Goal: Navigation & Orientation: Find specific page/section

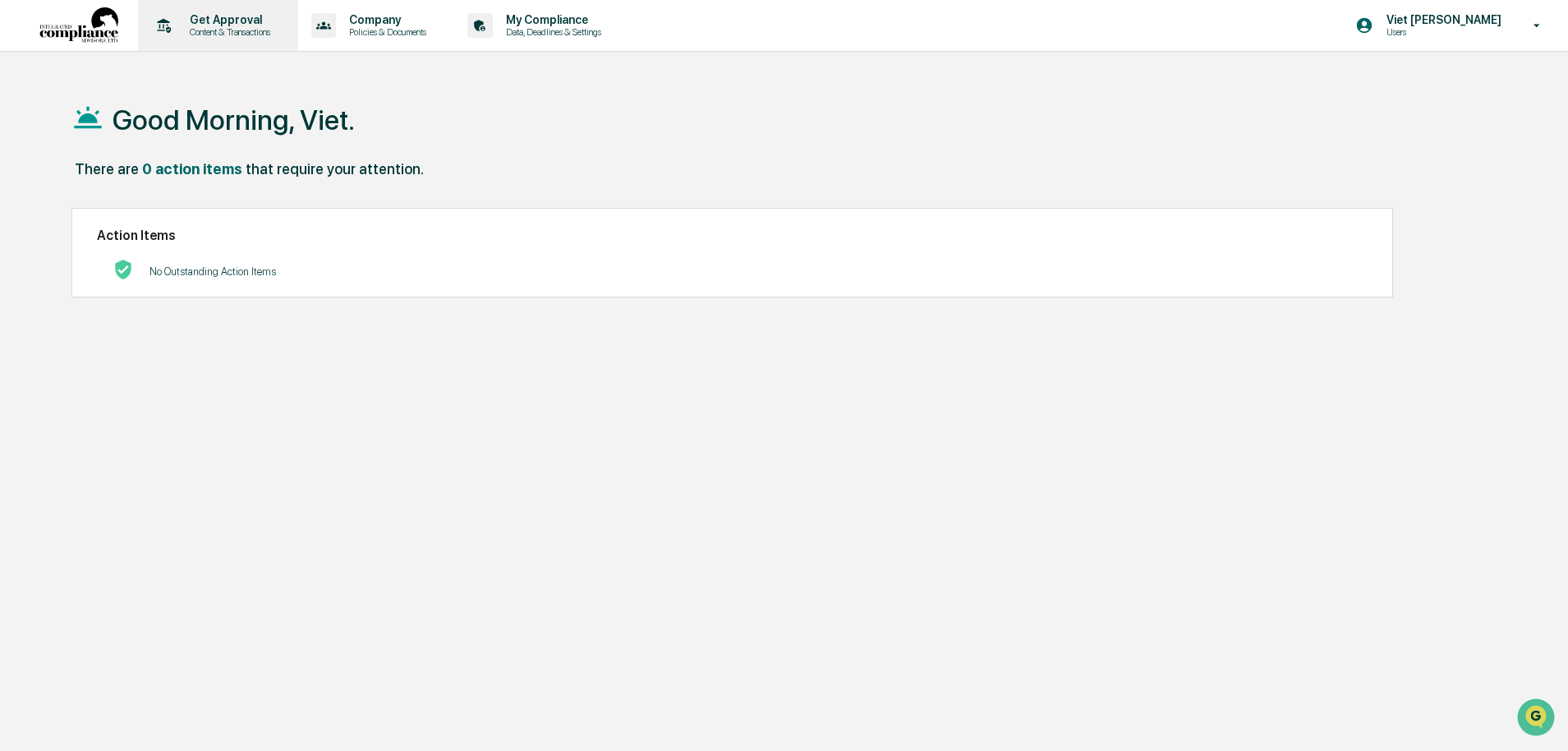
click at [258, 27] on p "Content & Transactions" at bounding box center [227, 32] width 102 height 12
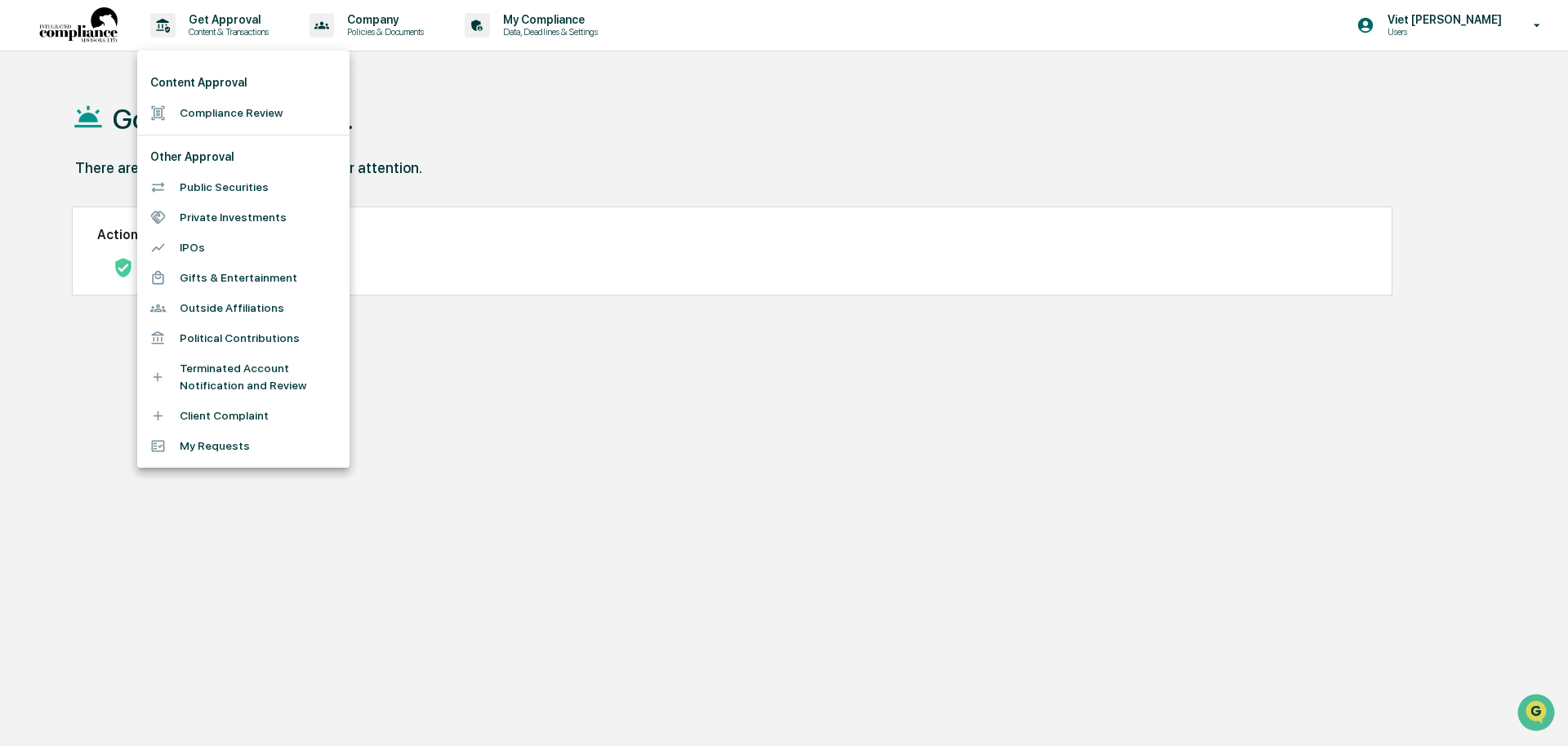
click at [208, 116] on li "Compliance Review" at bounding box center [243, 112] width 213 height 30
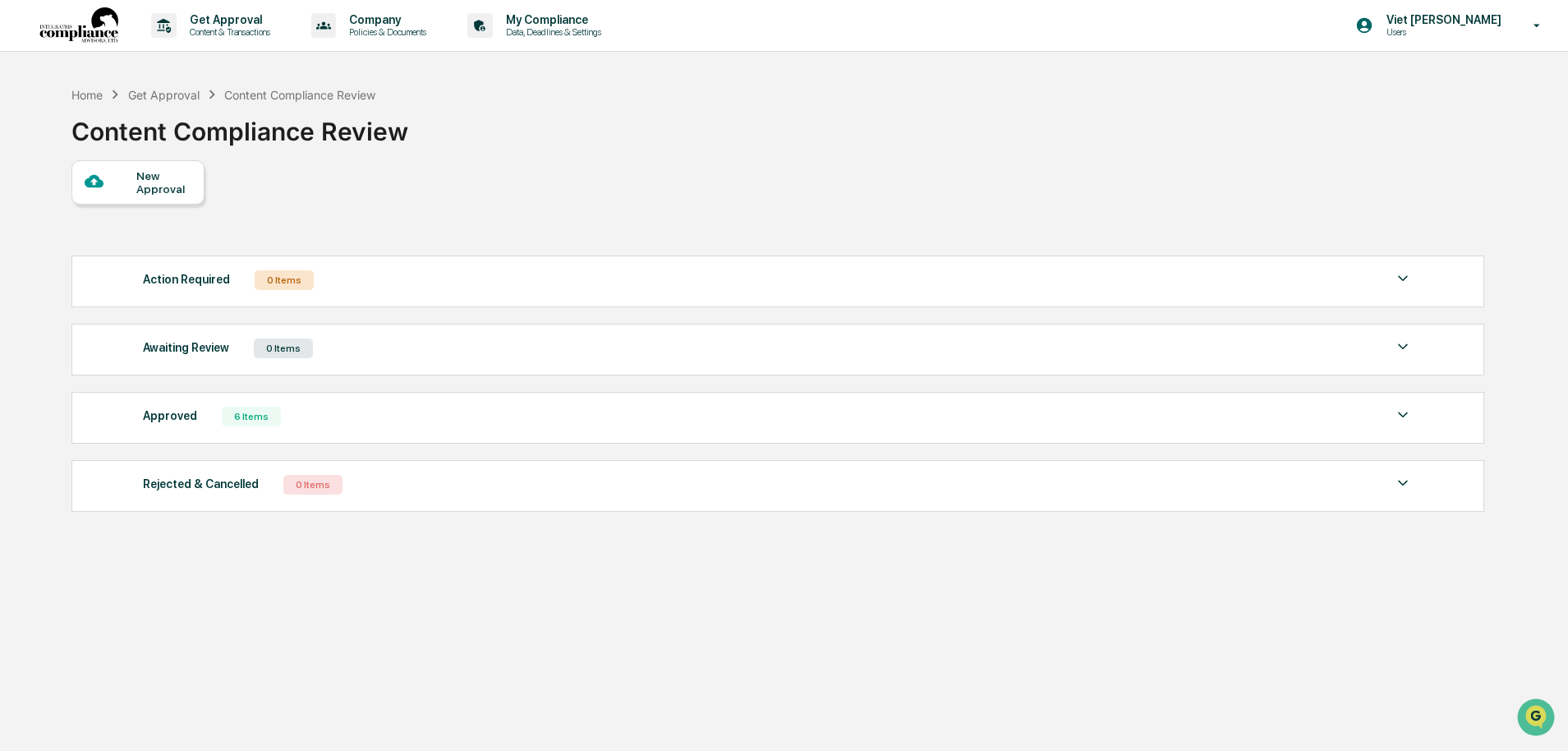
click at [337, 428] on div "Approved 6 Items" at bounding box center [778, 416] width 1270 height 23
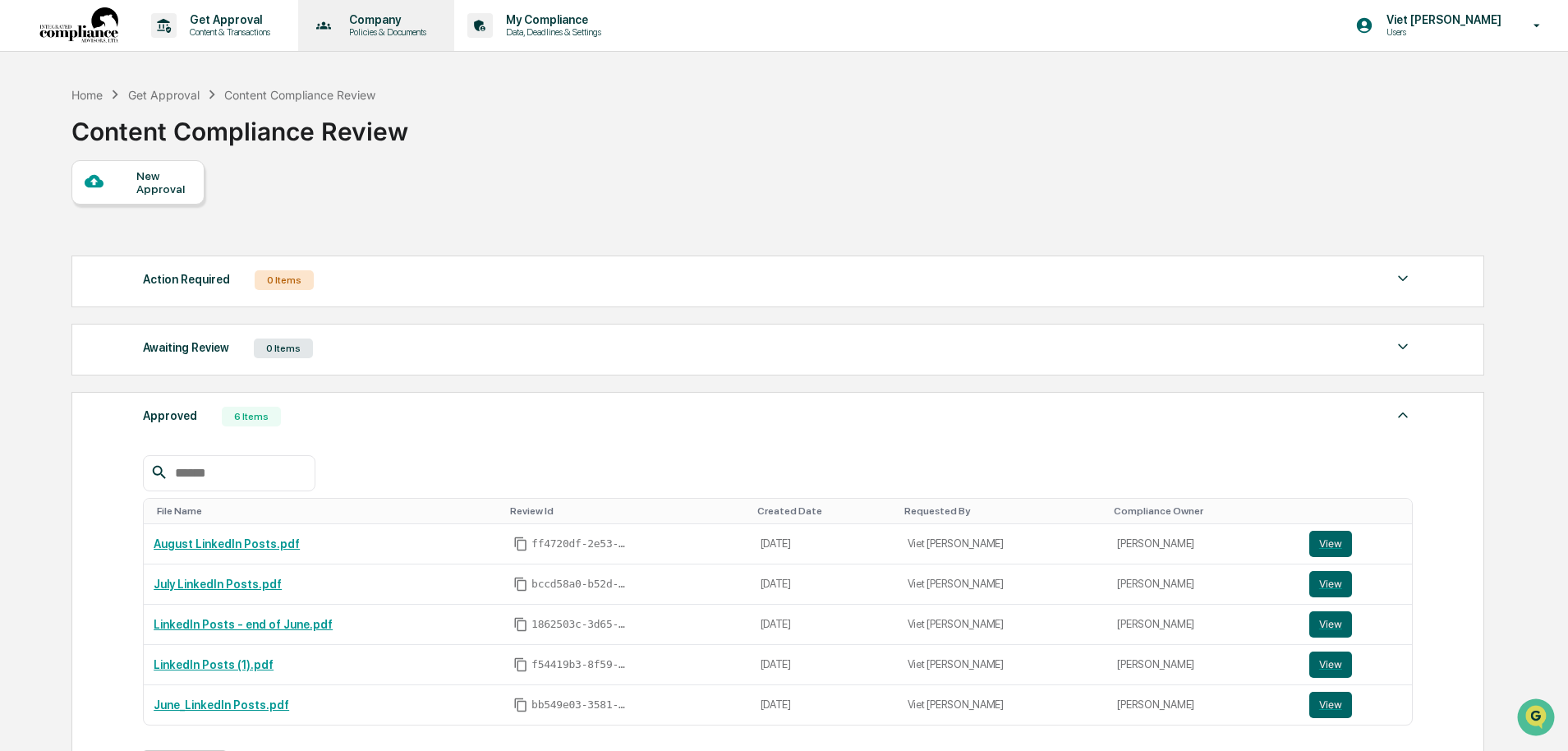
click at [434, 26] on p "Policies & Documents" at bounding box center [385, 32] width 98 height 12
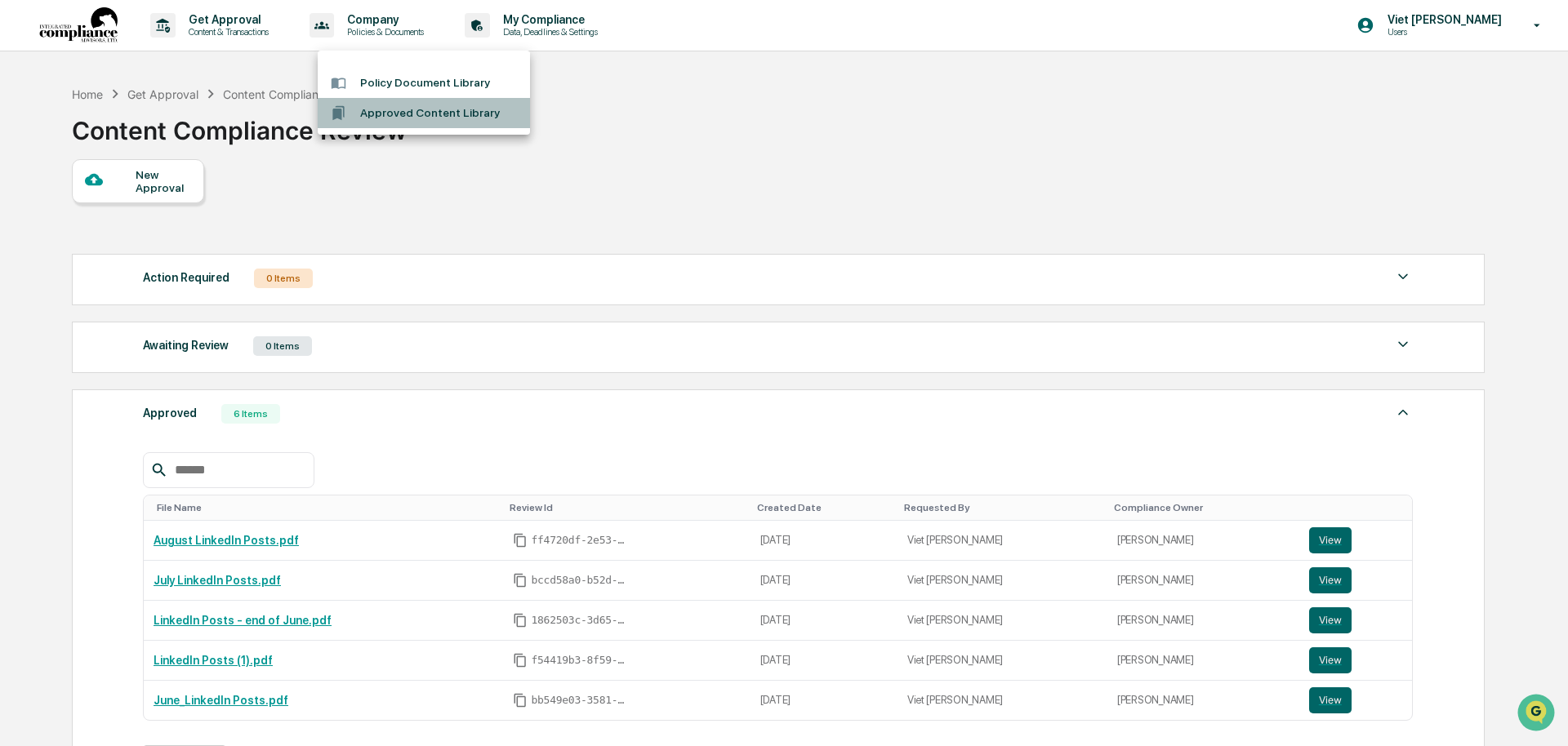
click at [441, 115] on li "Approved Content Library" at bounding box center [424, 112] width 213 height 30
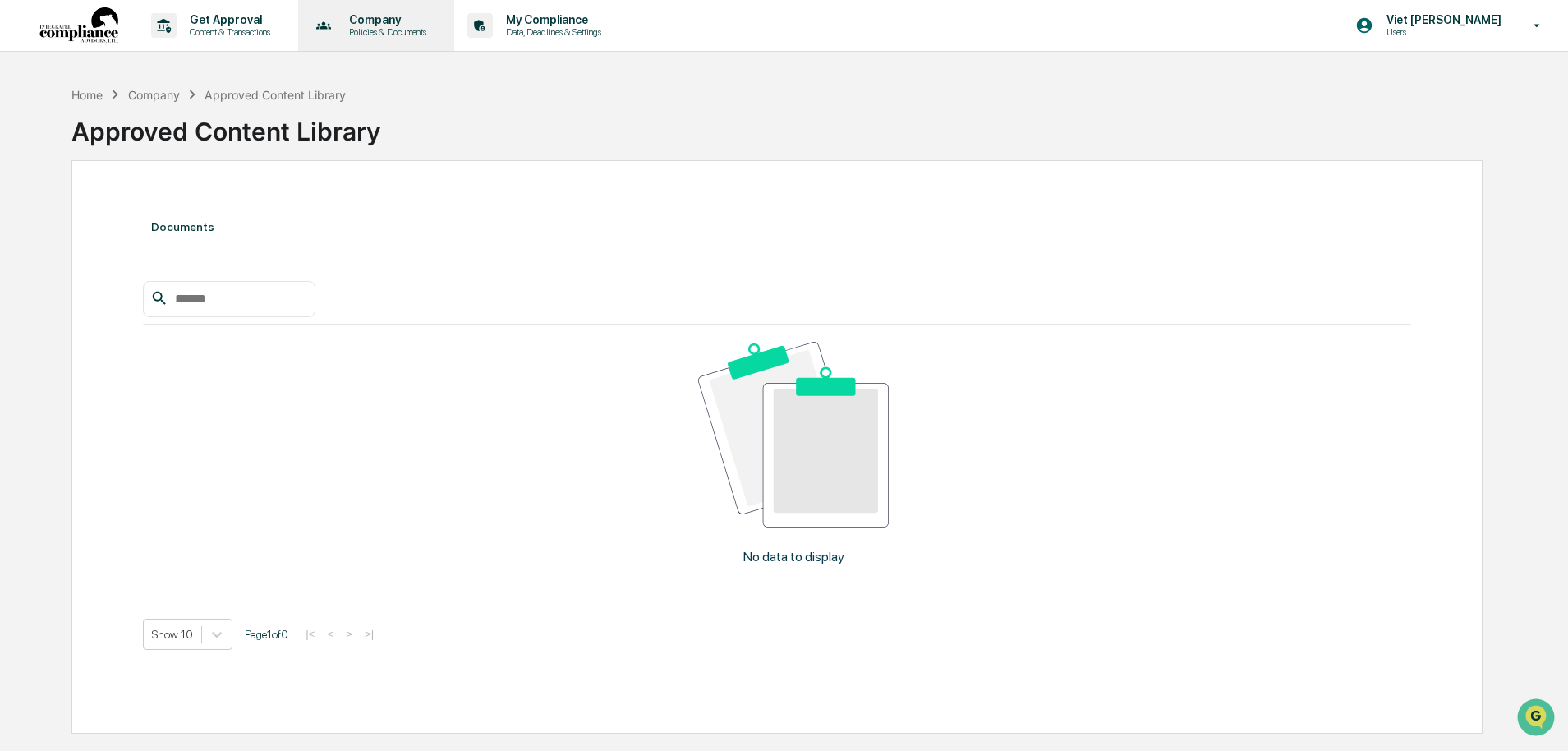
click at [398, 33] on p "Policies & Documents" at bounding box center [385, 32] width 98 height 12
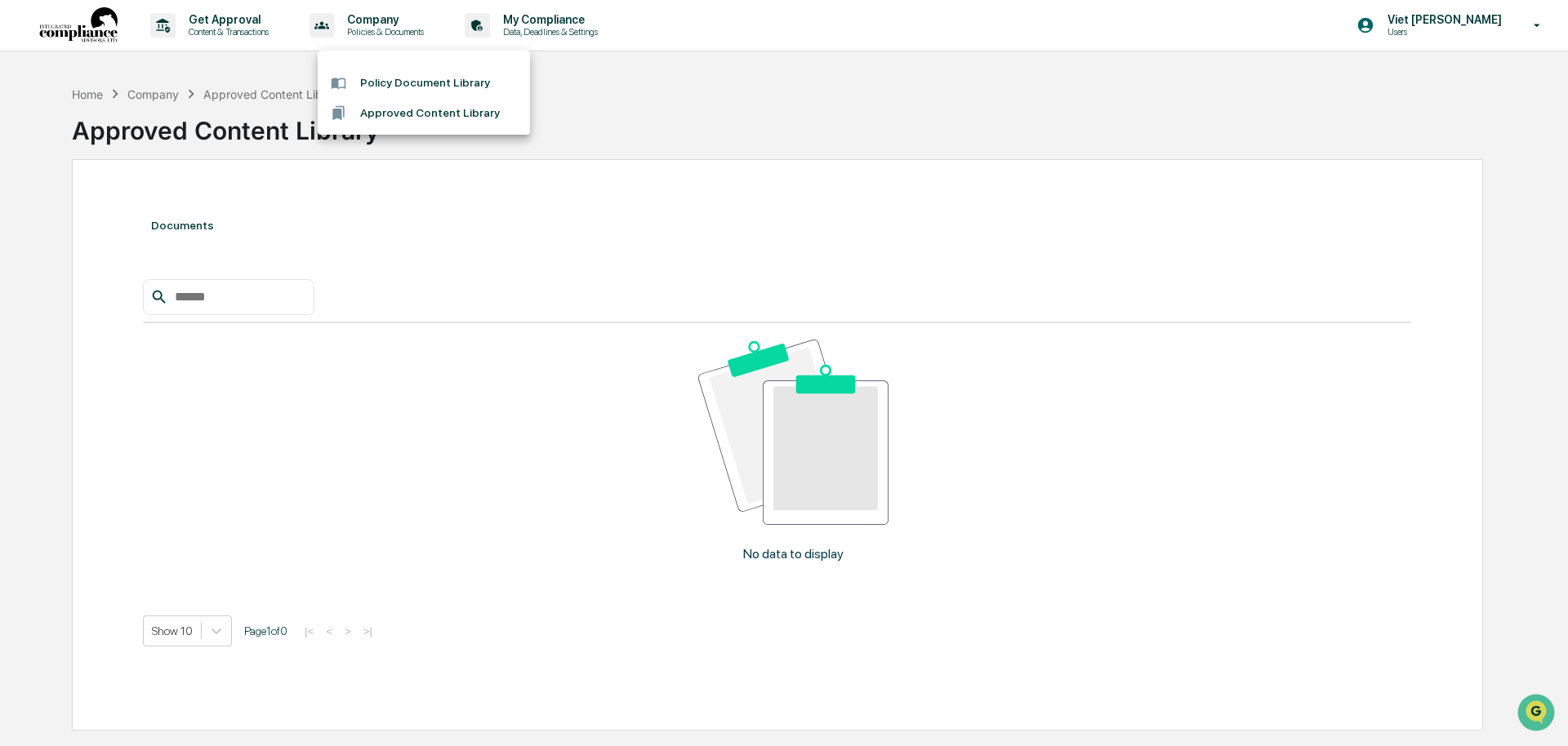
click at [401, 80] on li "Policy Document Library" at bounding box center [424, 83] width 213 height 30
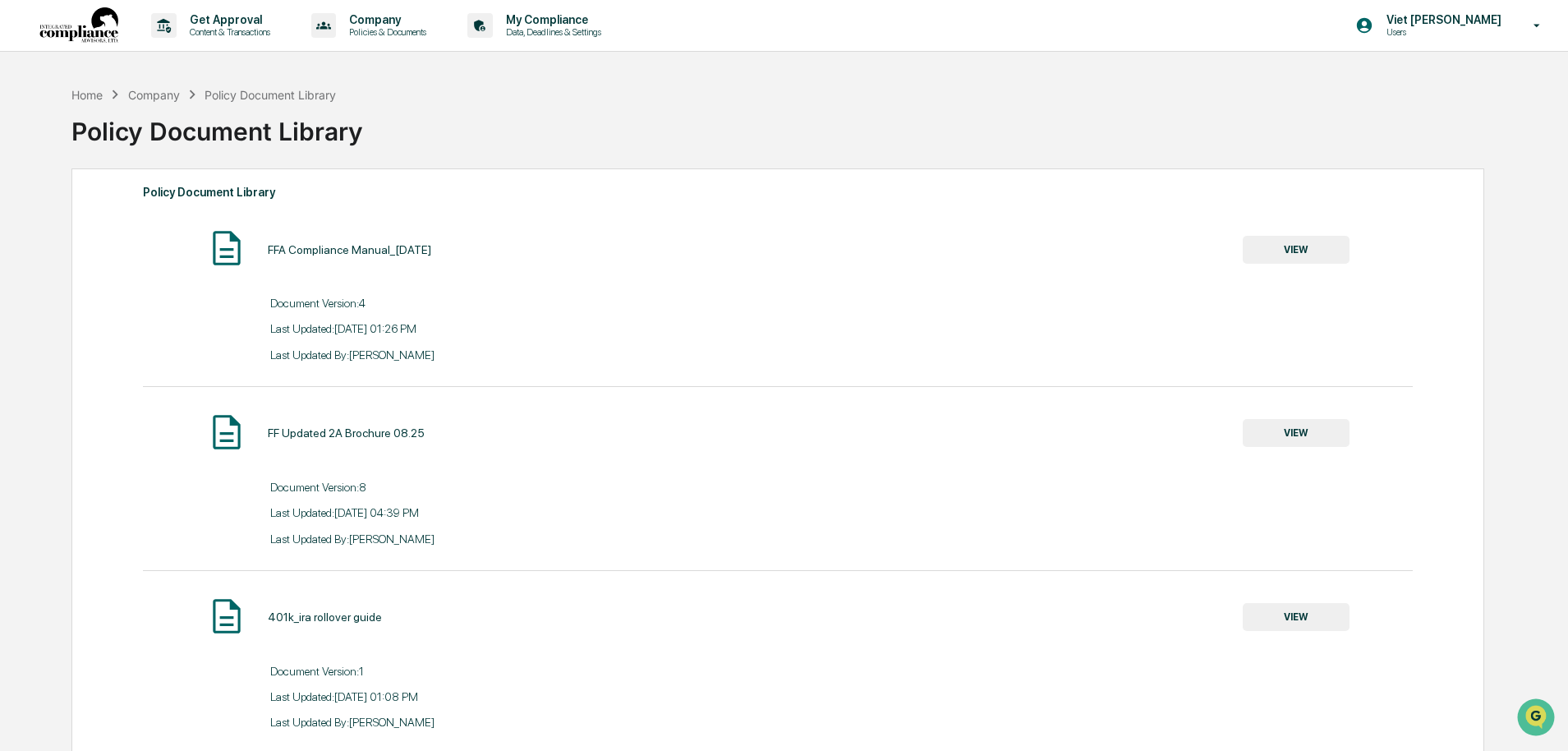
click at [1300, 252] on button "VIEW" at bounding box center [1296, 250] width 107 height 28
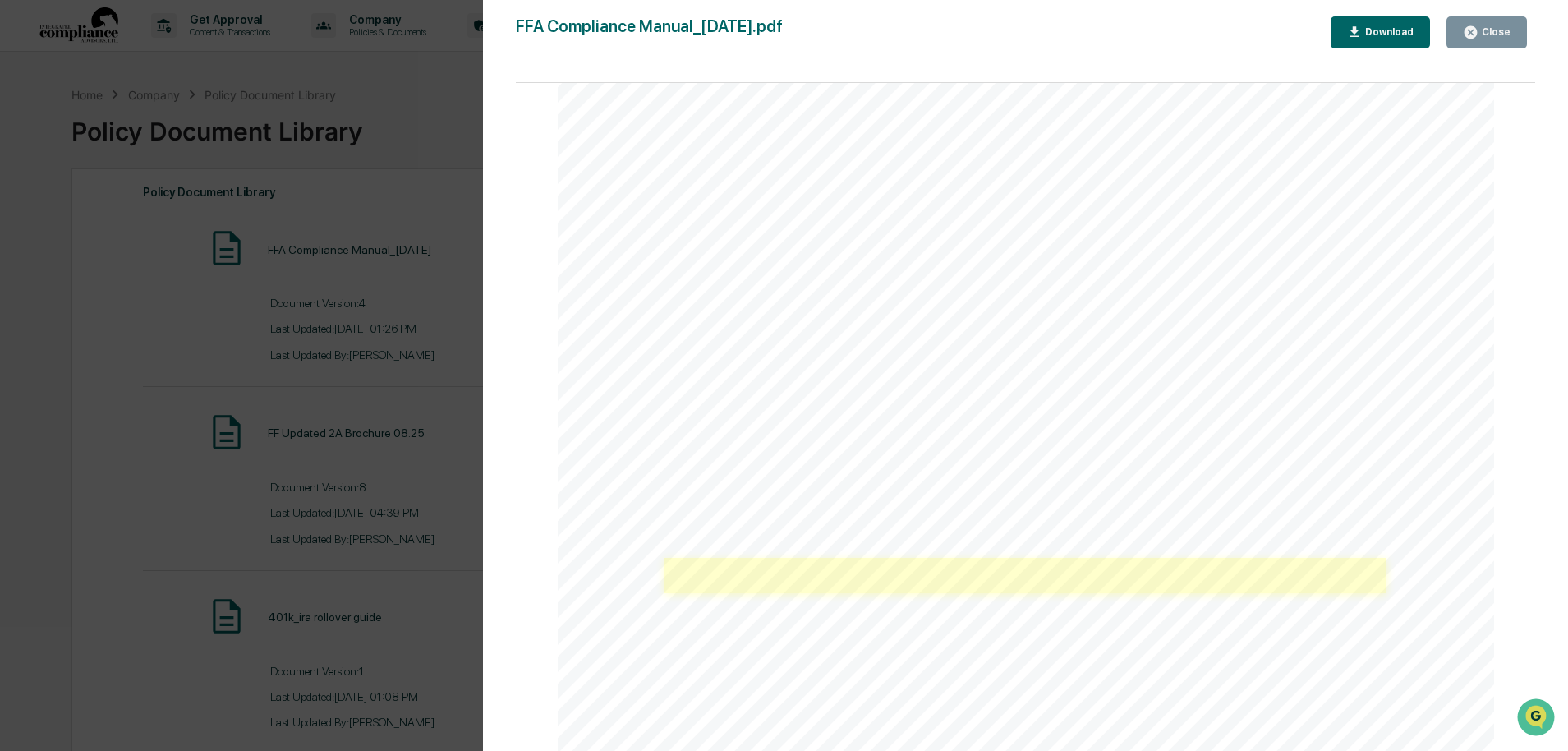
scroll to position [5217, 0]
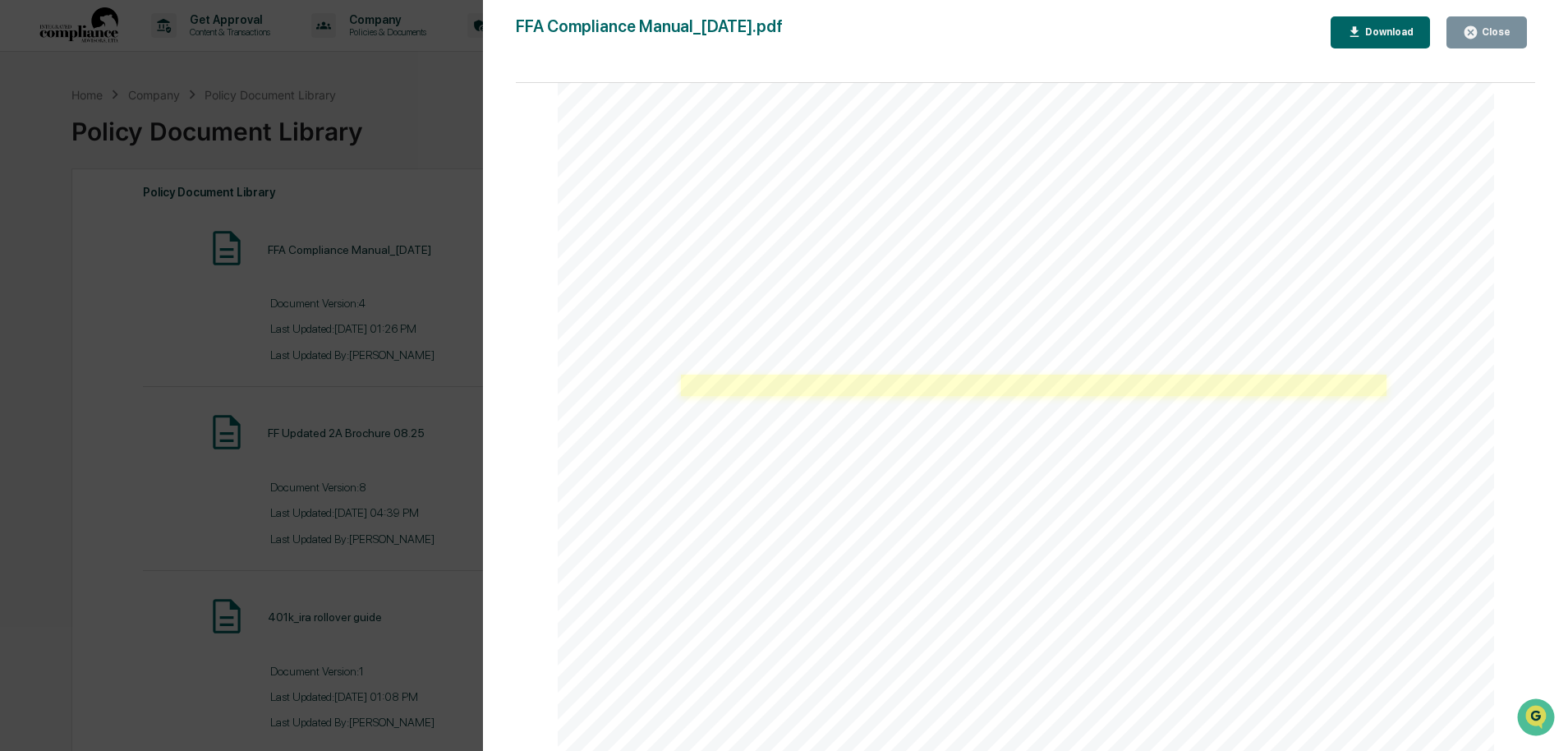
click at [780, 383] on link at bounding box center [1034, 385] width 706 height 21
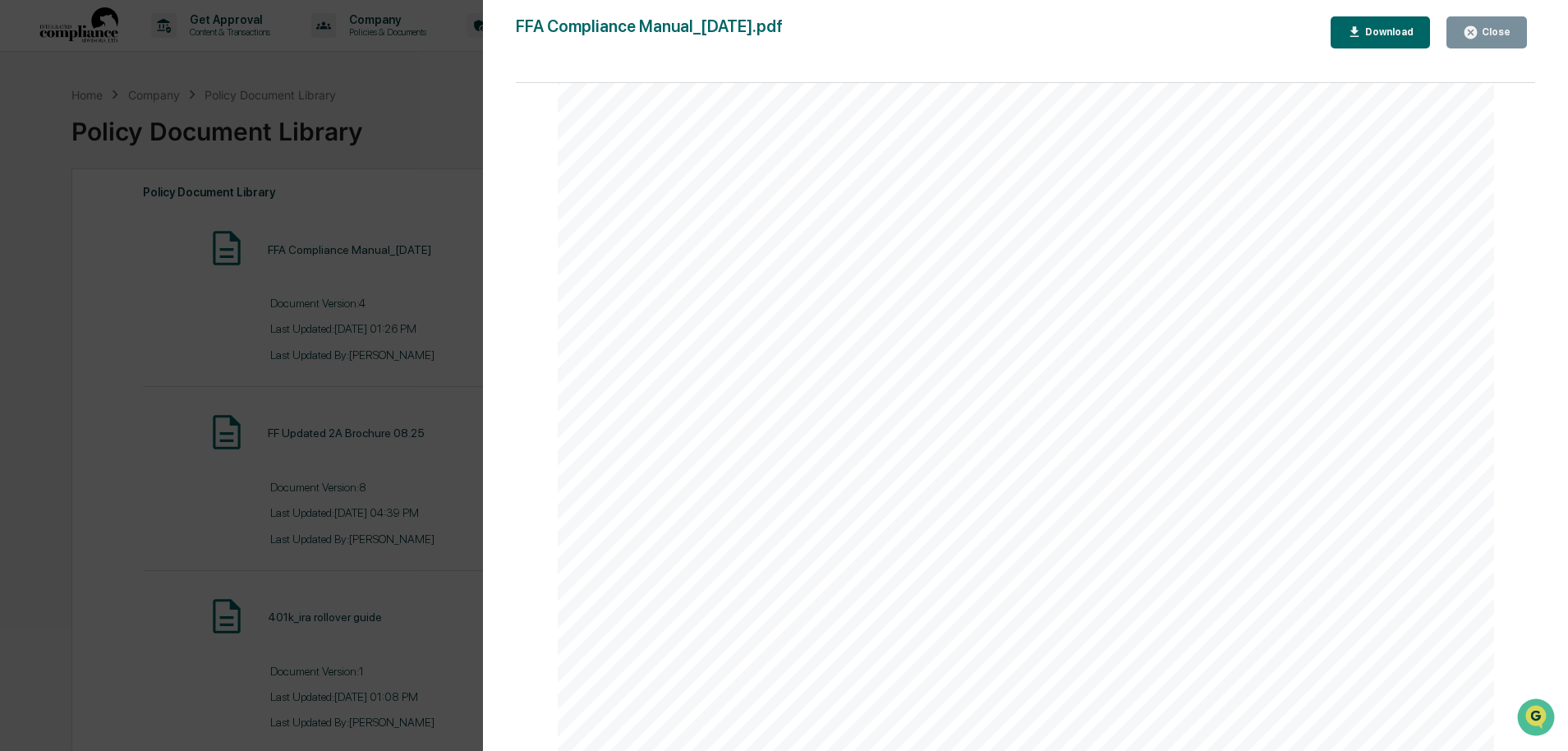
scroll to position [66132, 0]
